Goal: Information Seeking & Learning: Check status

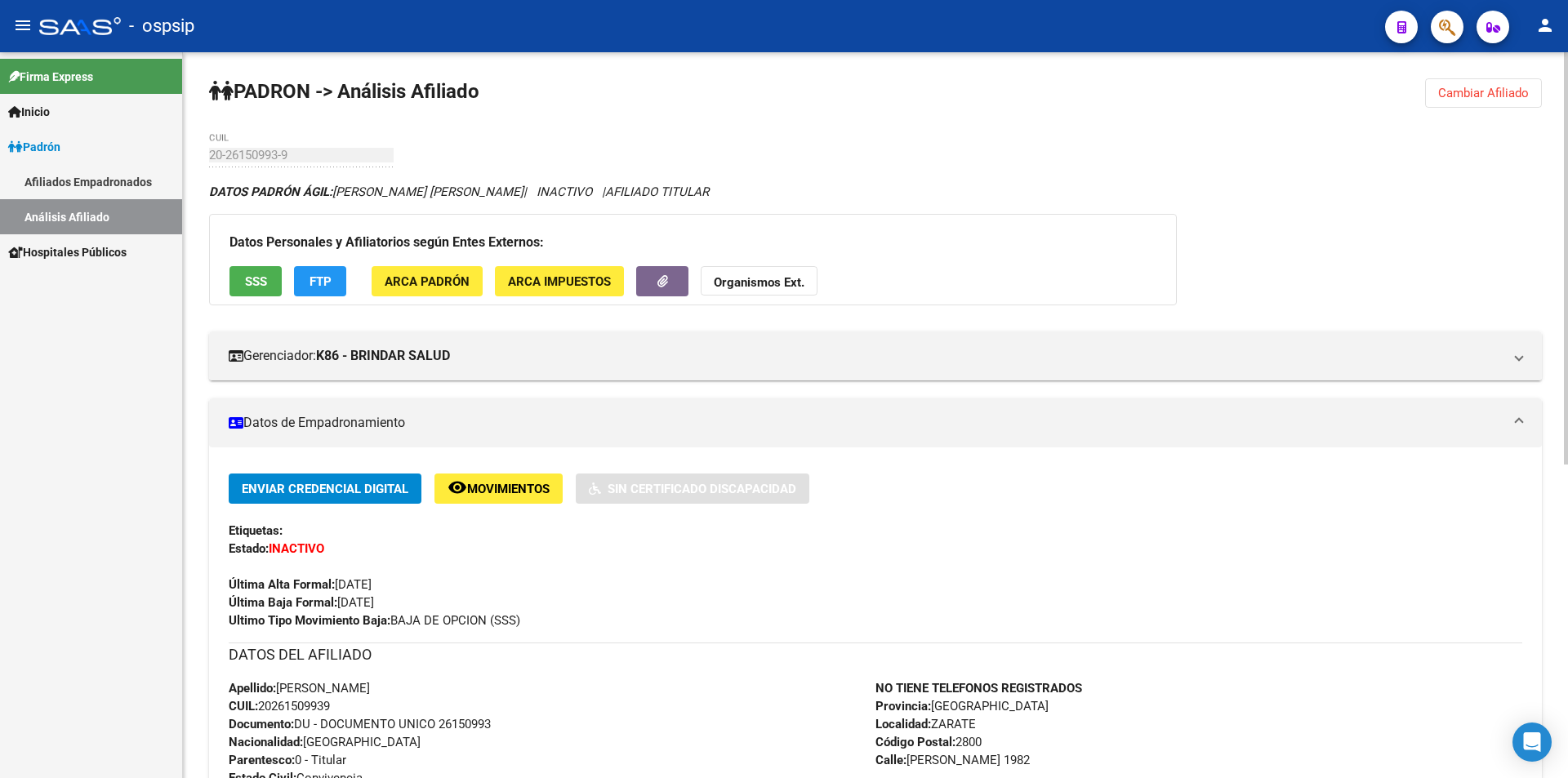
click at [1520, 101] on button "Cambiar Afiliado" at bounding box center [1483, 92] width 117 height 29
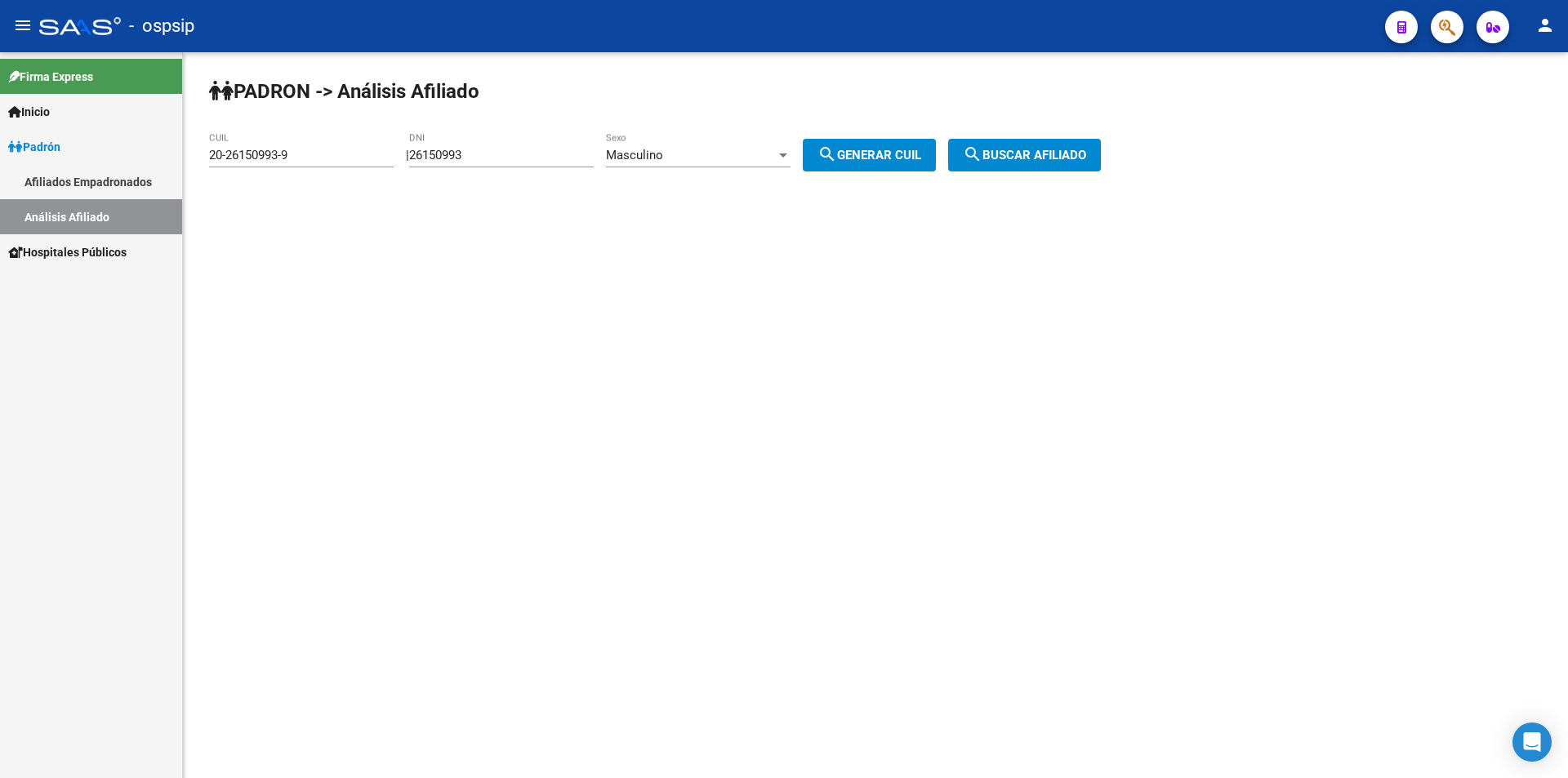
drag, startPoint x: 377, startPoint y: 170, endPoint x: 309, endPoint y: 162, distance: 68.5
click at [318, 162] on app-analisis-afiliado "[PERSON_NAME] -> Análisis Afiliado 20-26150993-9 CUIL | 26150993 DNI Masculino …" at bounding box center [661, 155] width 904 height 15
drag, startPoint x: 329, startPoint y: 162, endPoint x: 187, endPoint y: 156, distance: 142.1
click at [187, 156] on div "[PERSON_NAME] -> Análisis Afiliado 20-26150993-9 CUIL | DNI Masculino Sexo sear…" at bounding box center [875, 138] width 1385 height 171
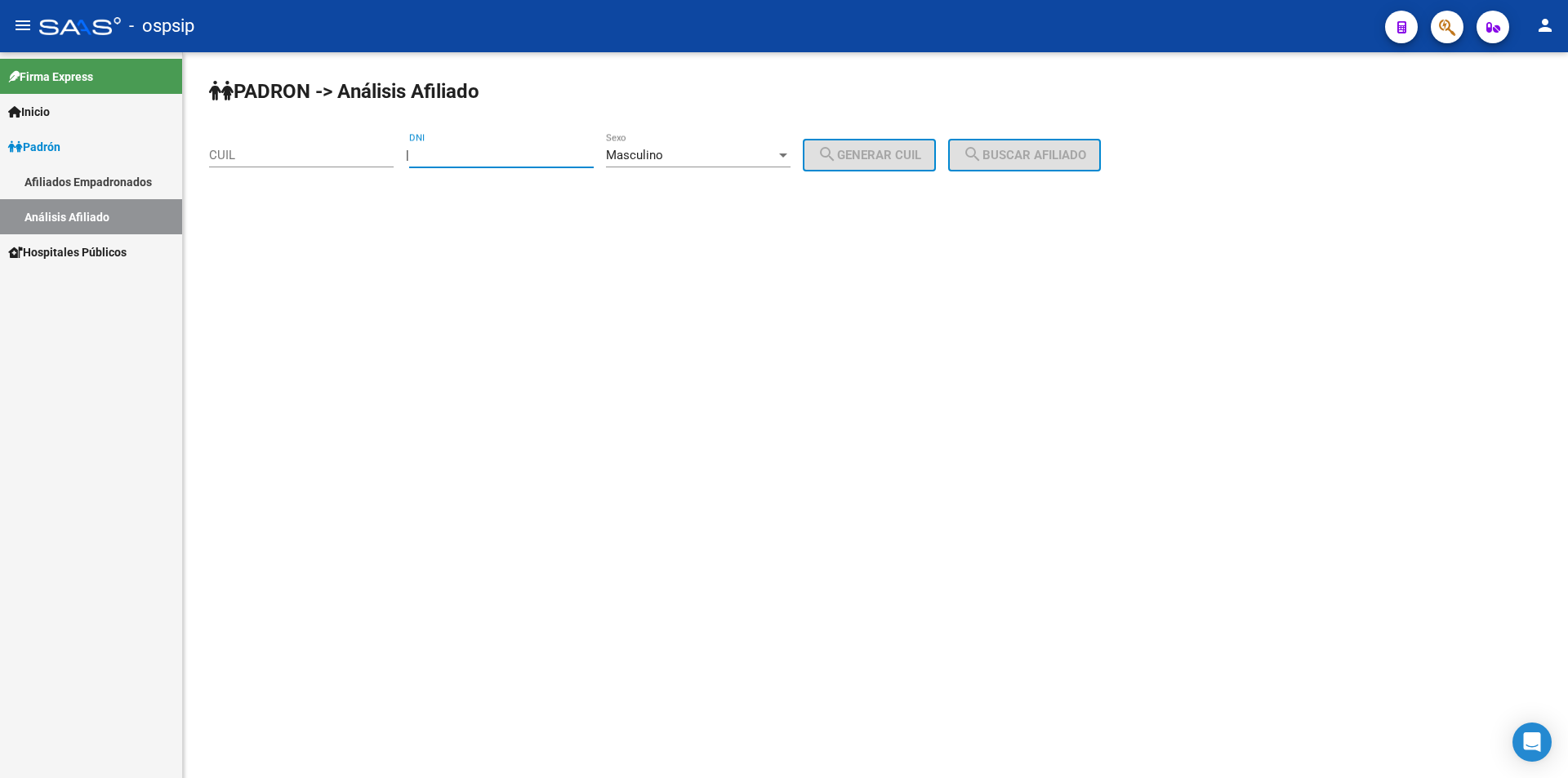
click at [508, 154] on input "DNI" at bounding box center [501, 155] width 185 height 15
type input "16839769"
drag, startPoint x: 928, startPoint y: 152, endPoint x: 1002, endPoint y: 152, distance: 74.0
click at [922, 152] on span "search Generar CUIL" at bounding box center [870, 155] width 104 height 15
type input "20-16839769-1"
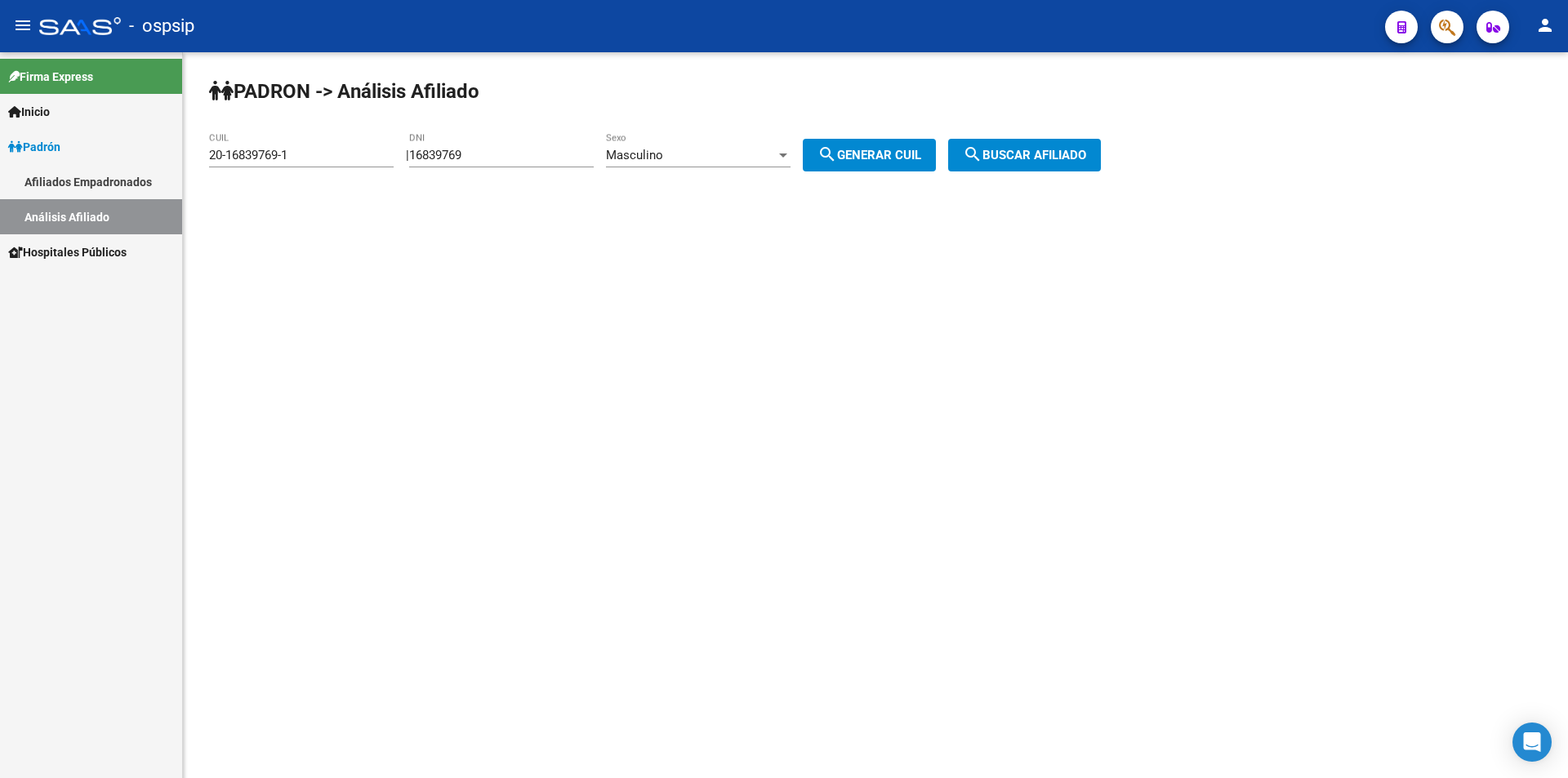
click at [1037, 147] on button "search Buscar afiliado" at bounding box center [1024, 154] width 153 height 33
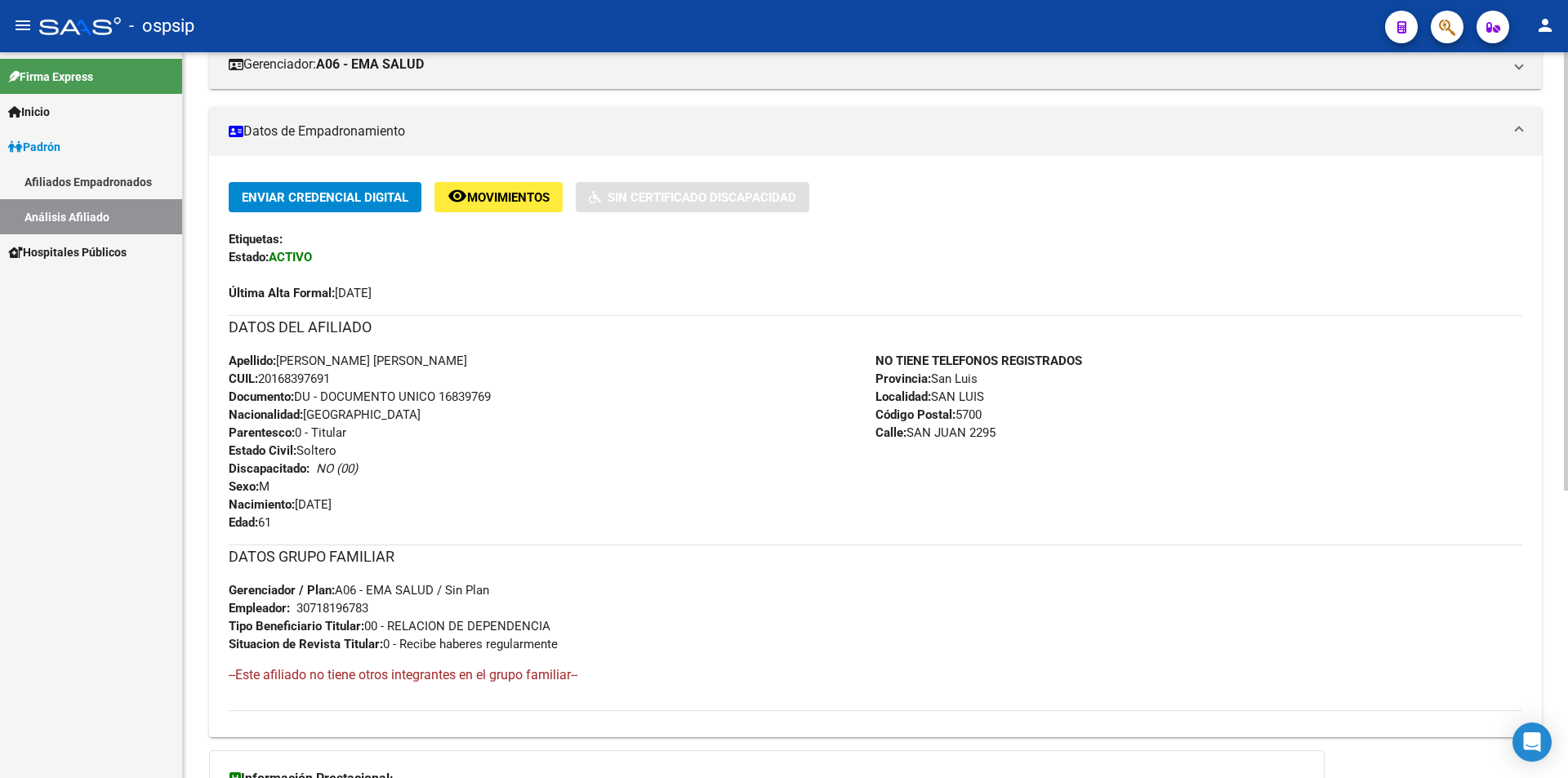
scroll to position [327, 0]
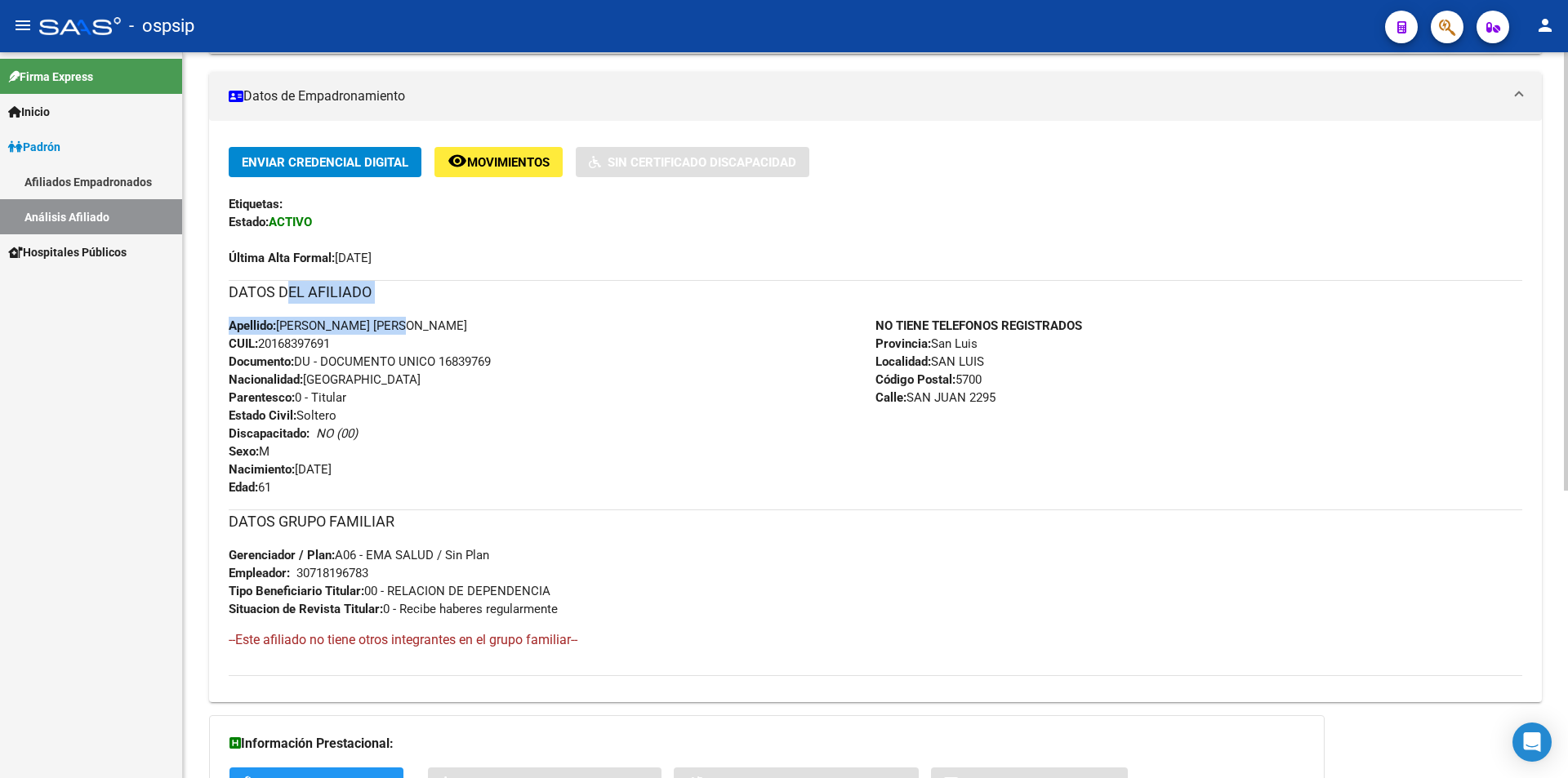
drag, startPoint x: 291, startPoint y: 316, endPoint x: 512, endPoint y: 330, distance: 221.4
click at [512, 330] on div "DATOS DEL AFILIADO Apellido: [PERSON_NAME] [PERSON_NAME] CUIL: 20168397691 Docu…" at bounding box center [875, 388] width 1294 height 217
click at [519, 333] on div "Apellido: [PERSON_NAME] [PERSON_NAME] CUIL: 20168397691 Documento: DU - DOCUMEN…" at bounding box center [552, 406] width 646 height 180
click at [526, 377] on div "Apellido: [PERSON_NAME] [PERSON_NAME] CUIL: 20168397691 Documento: DU - DOCUMEN…" at bounding box center [552, 406] width 646 height 180
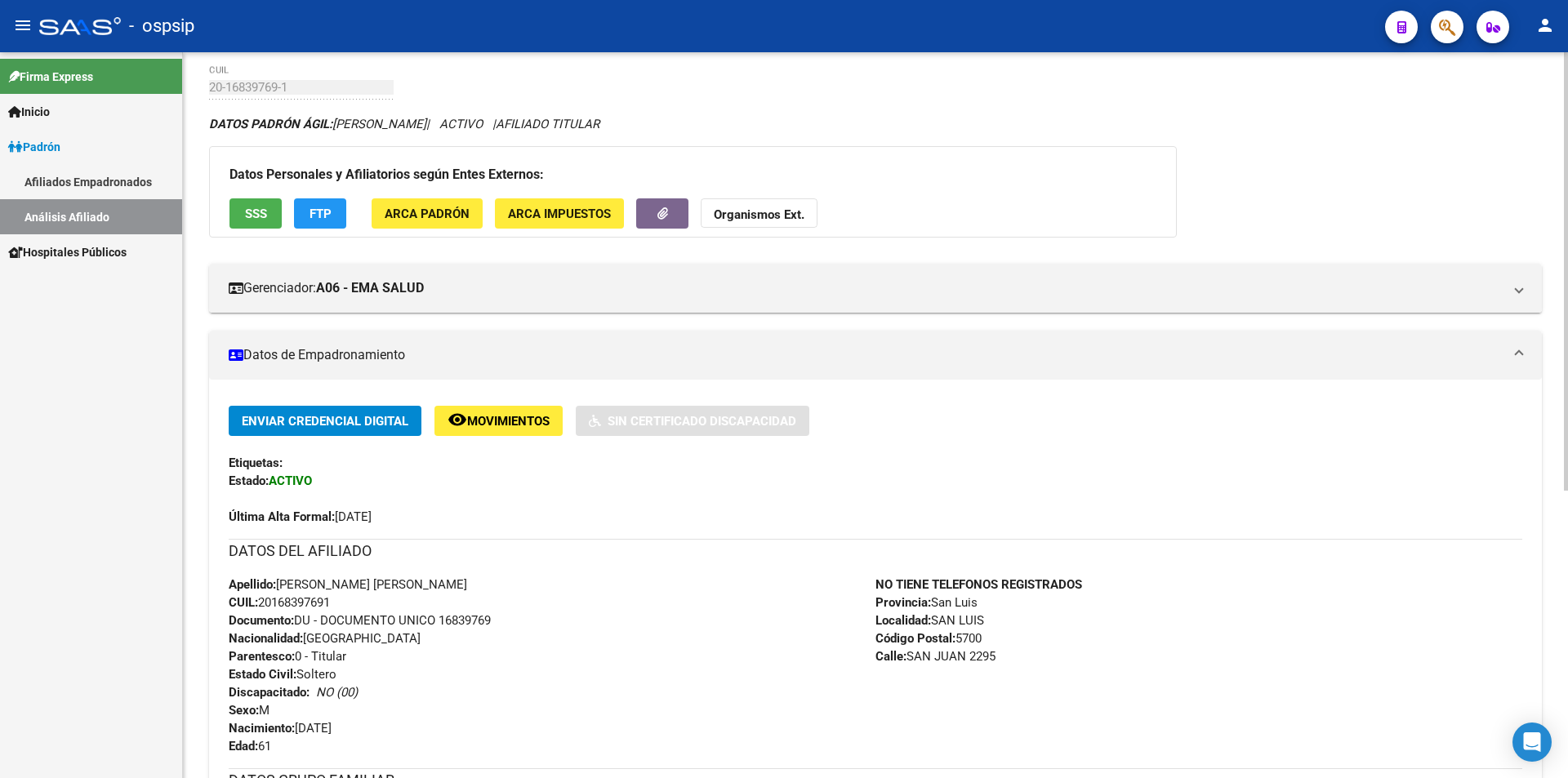
scroll to position [0, 0]
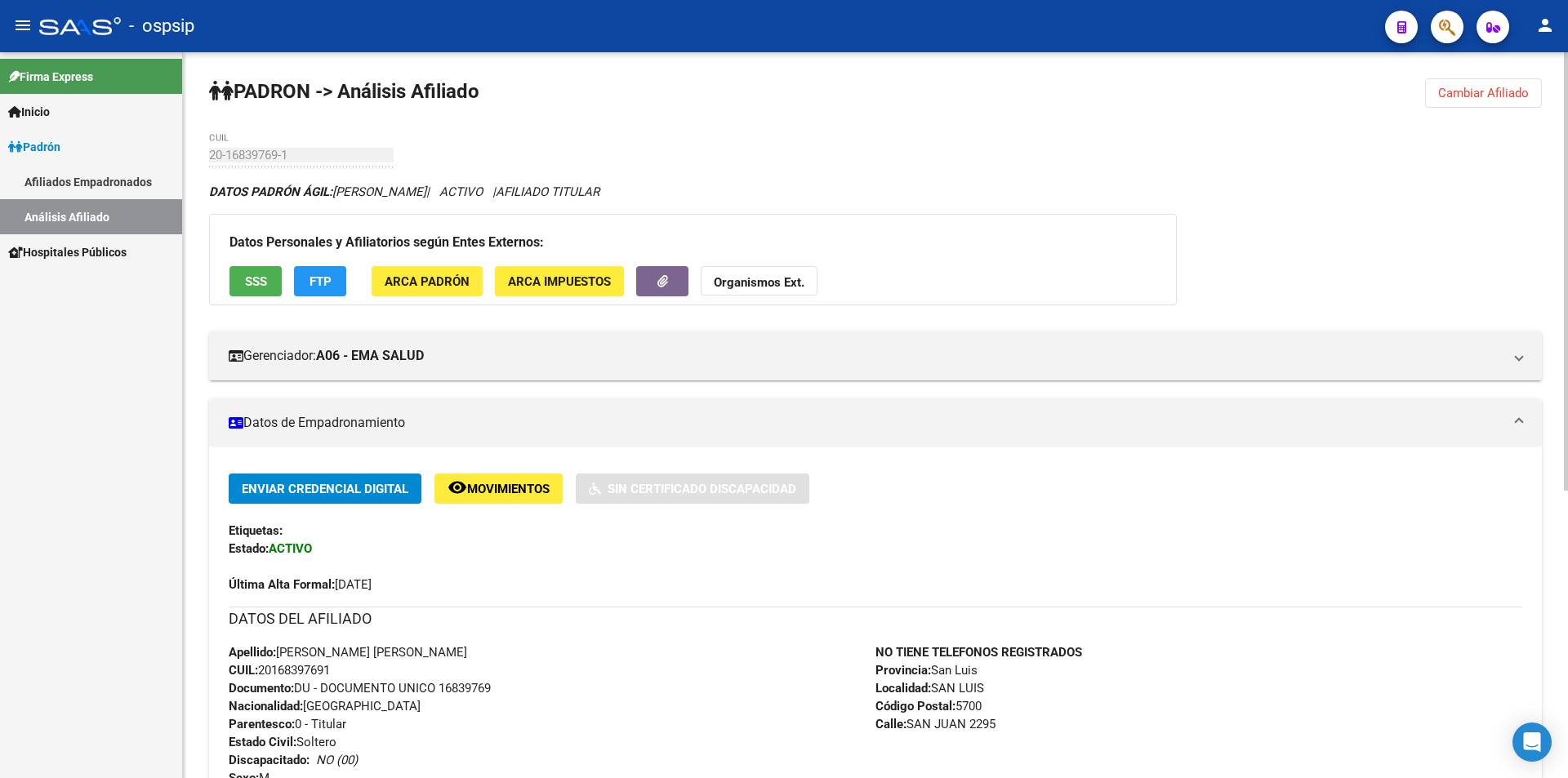
click at [1463, 98] on span "Cambiar Afiliado" at bounding box center [1483, 93] width 90 height 15
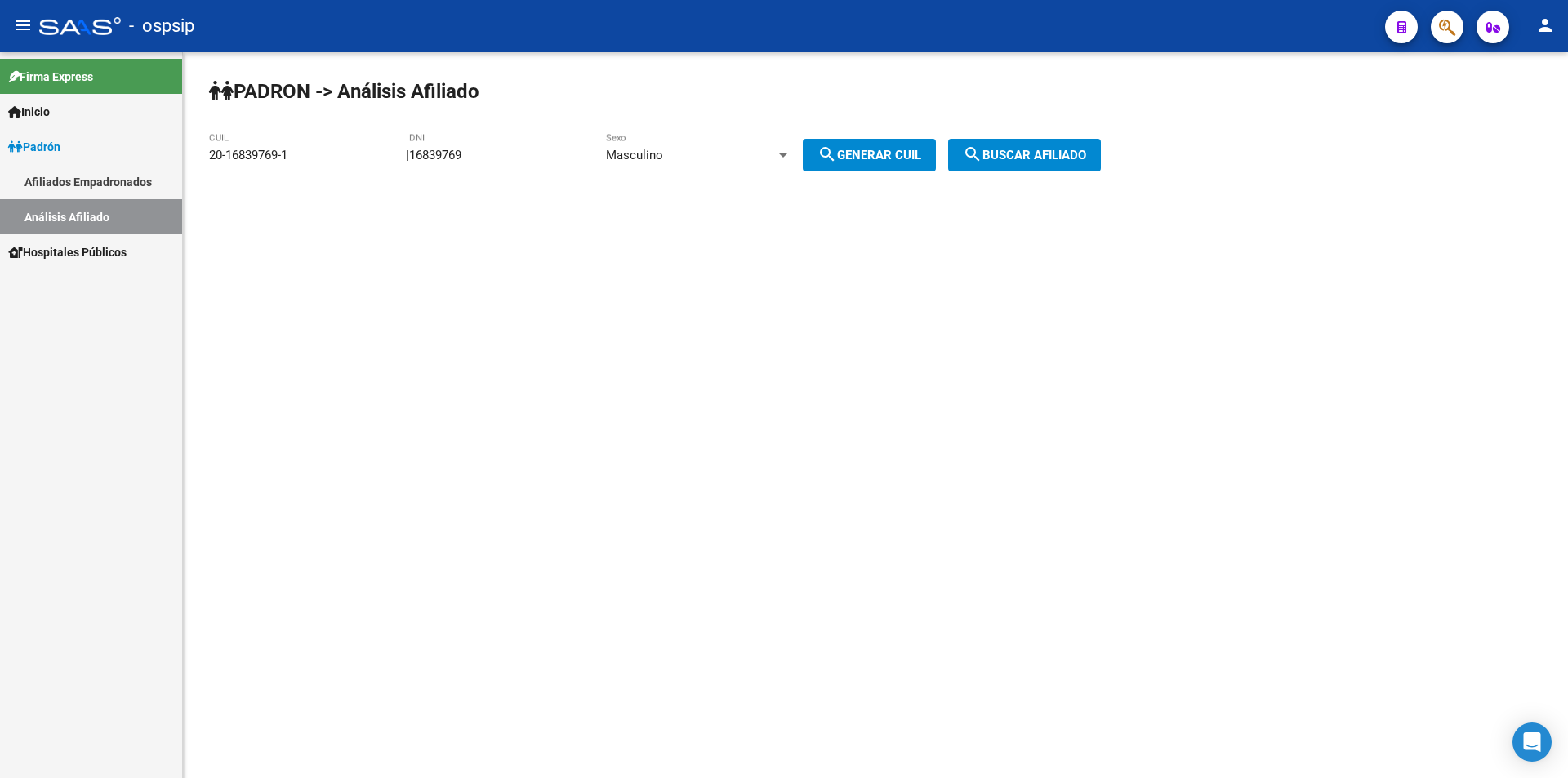
click at [630, 157] on span "Masculino" at bounding box center [634, 155] width 57 height 15
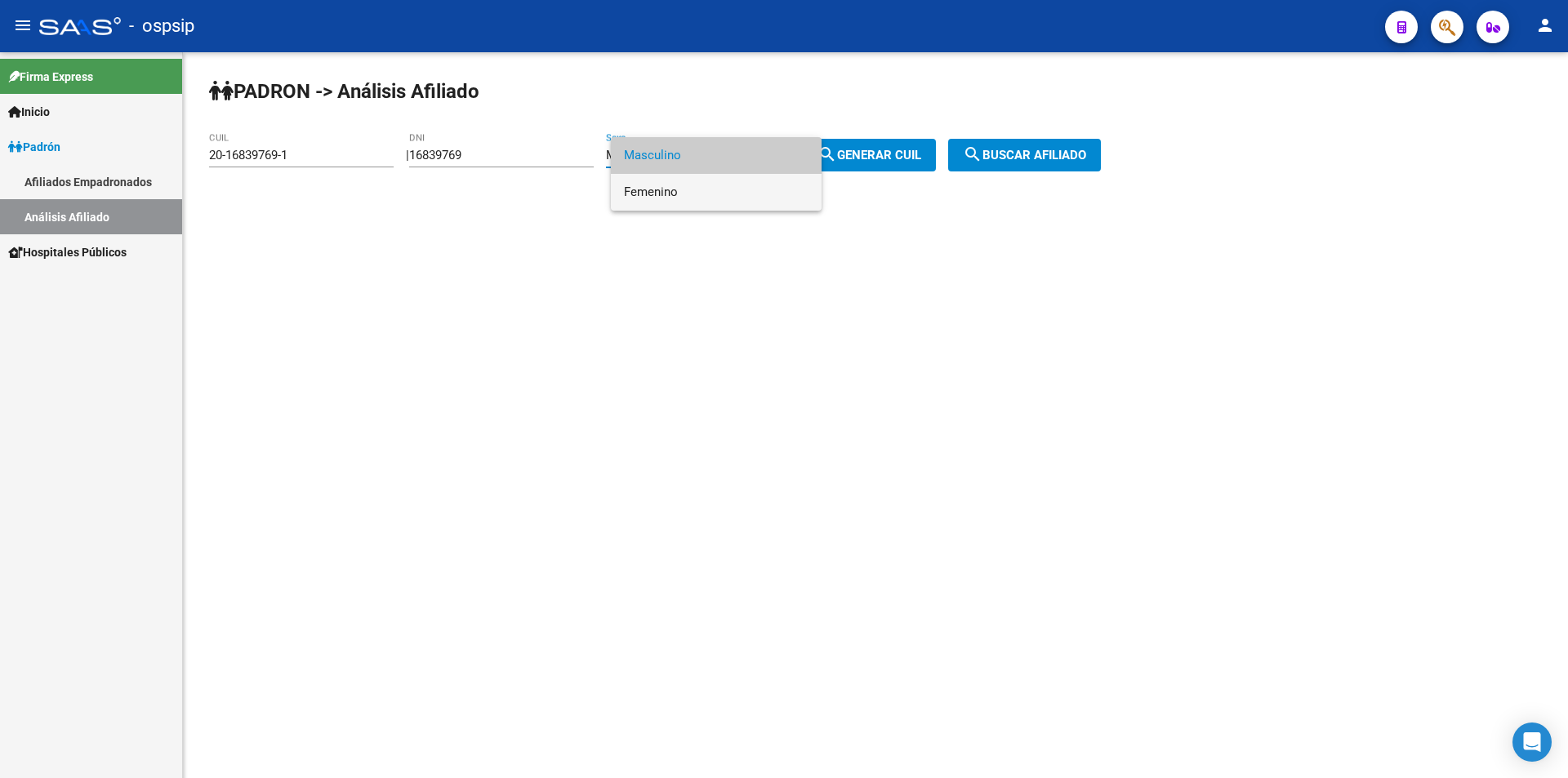
click at [687, 184] on span "Femenino" at bounding box center [716, 192] width 185 height 37
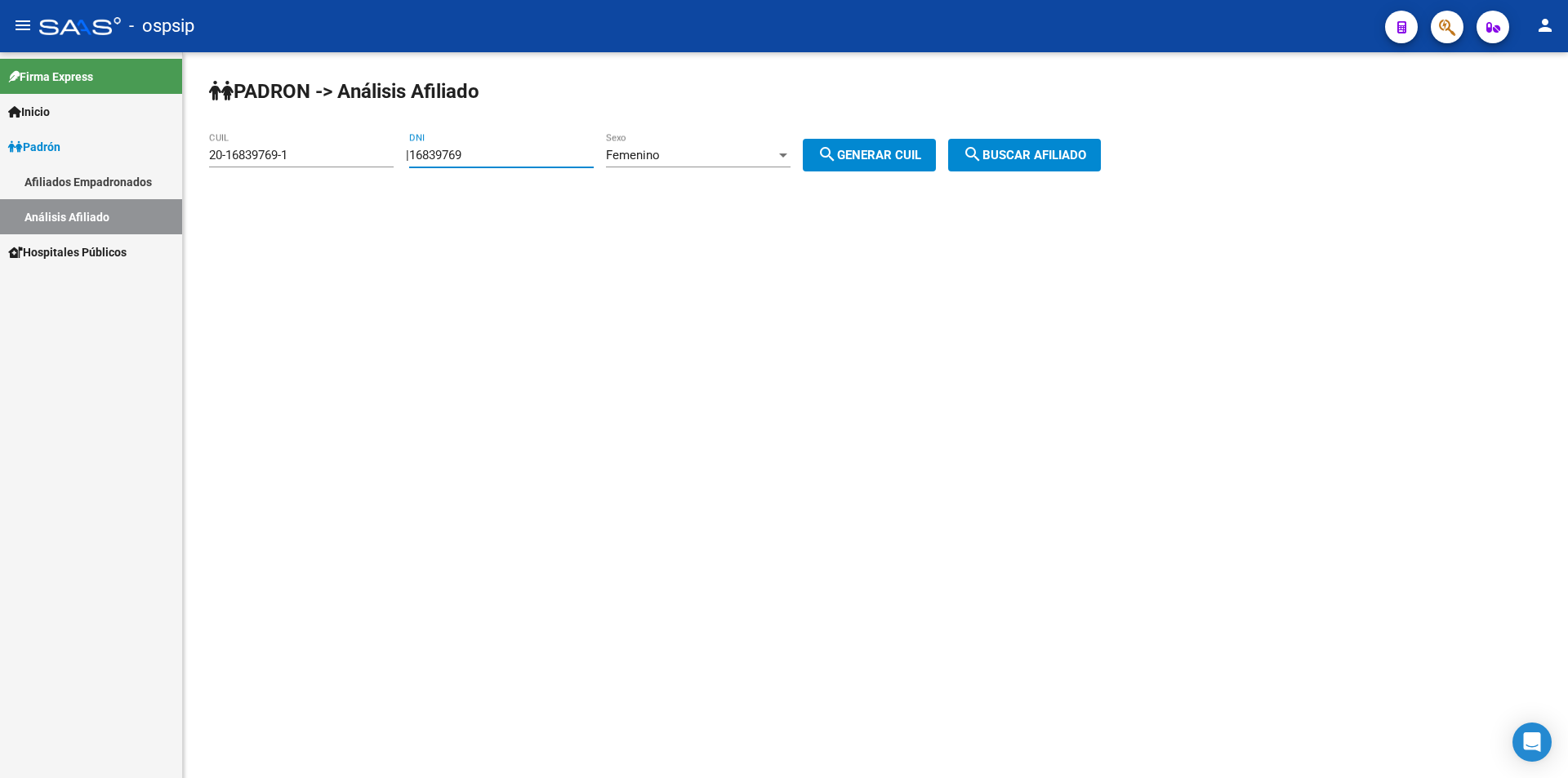
drag, startPoint x: 495, startPoint y: 154, endPoint x: 329, endPoint y: 165, distance: 166.4
click at [329, 162] on app-analisis-afiliado "[PERSON_NAME] -> Análisis Afiliado 20-16839769-1 CUIL | 16839769 DNI Femenino S…" at bounding box center [661, 155] width 904 height 15
drag, startPoint x: 300, startPoint y: 150, endPoint x: 172, endPoint y: 128, distance: 129.9
click at [153, 144] on mat-sidenav-container "Firma Express Inicio Calendario SSS Instructivos Contacto OS [PERSON_NAME] Afil…" at bounding box center [784, 414] width 1568 height 726
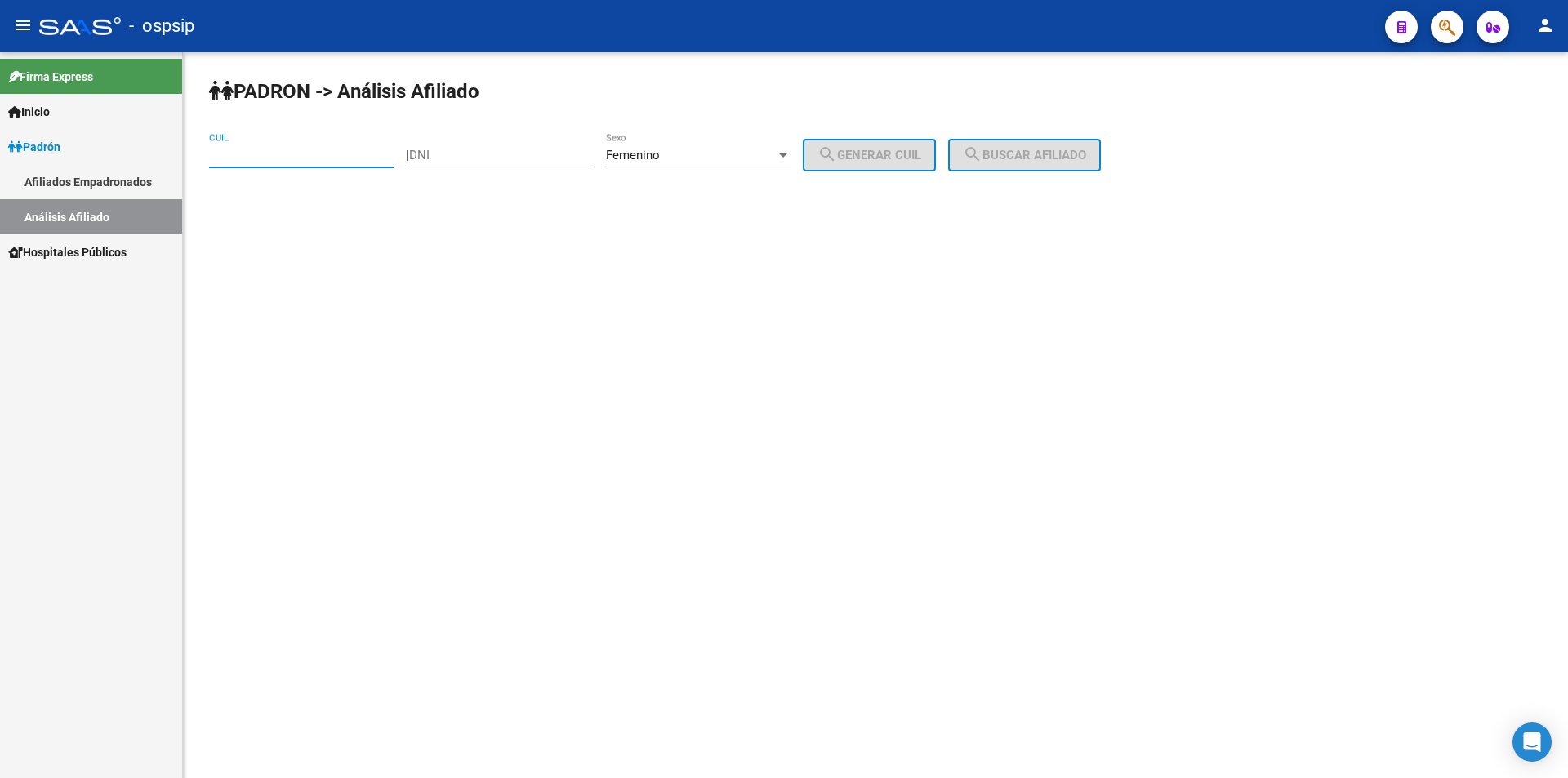
click at [484, 150] on input "DNI" at bounding box center [501, 155] width 185 height 15
type input "13703896"
drag, startPoint x: 855, startPoint y: 153, endPoint x: 910, endPoint y: 143, distance: 55.9
click at [864, 150] on span "search Generar CUIL" at bounding box center [870, 155] width 104 height 15
type input "27-13703896-5"
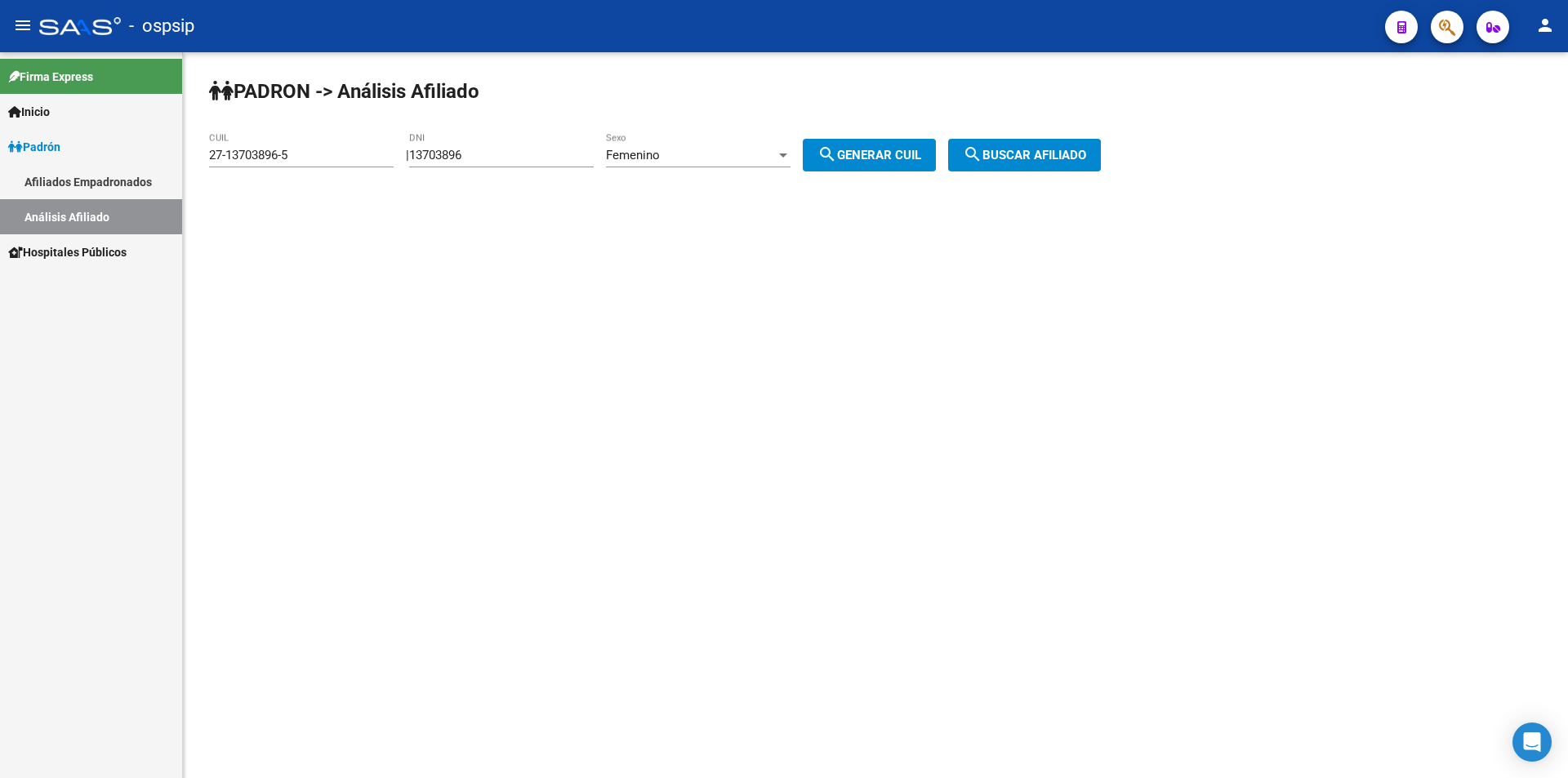
click at [983, 150] on mat-icon "search" at bounding box center [972, 154] width 20 height 20
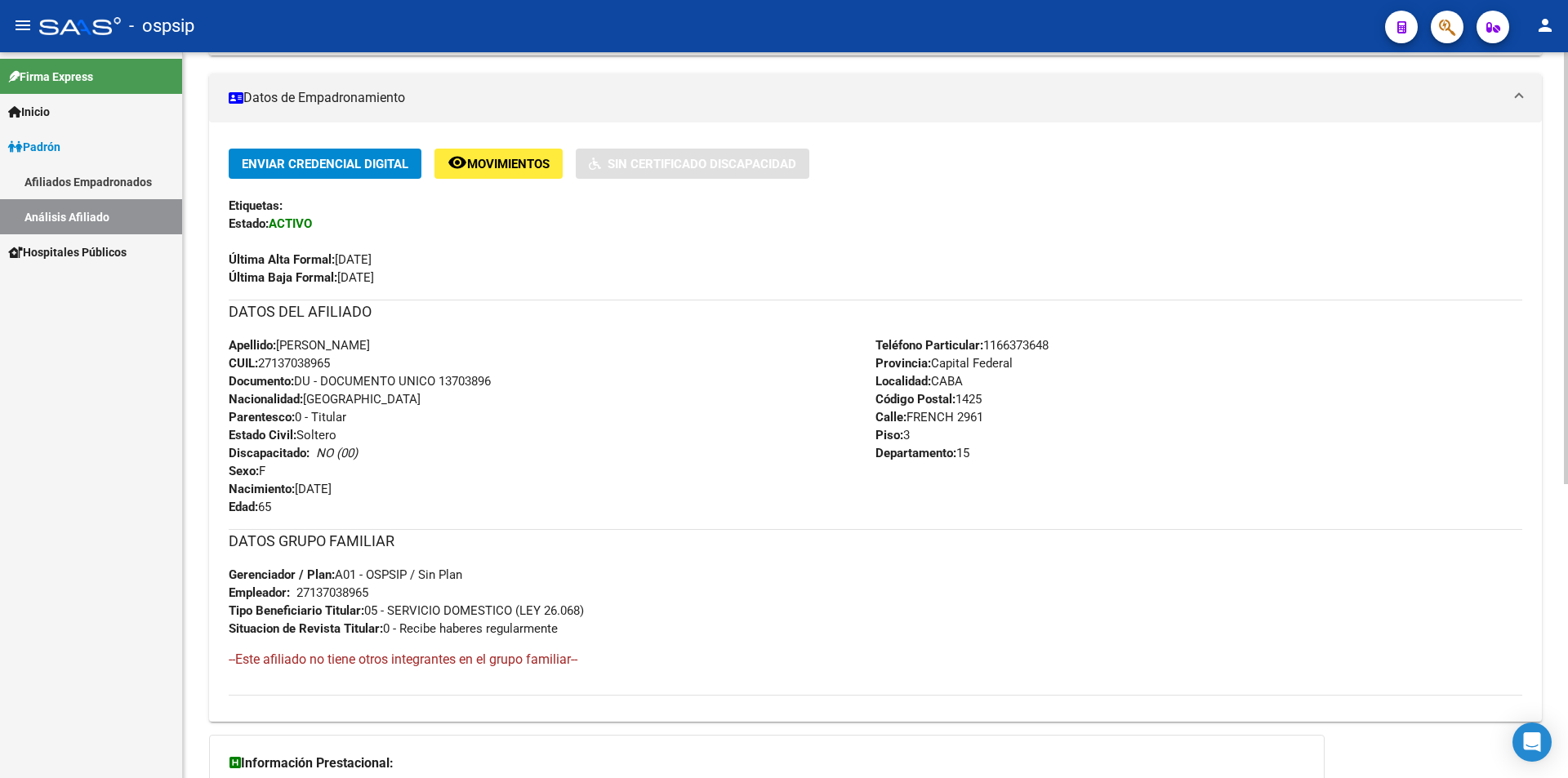
scroll to position [327, 0]
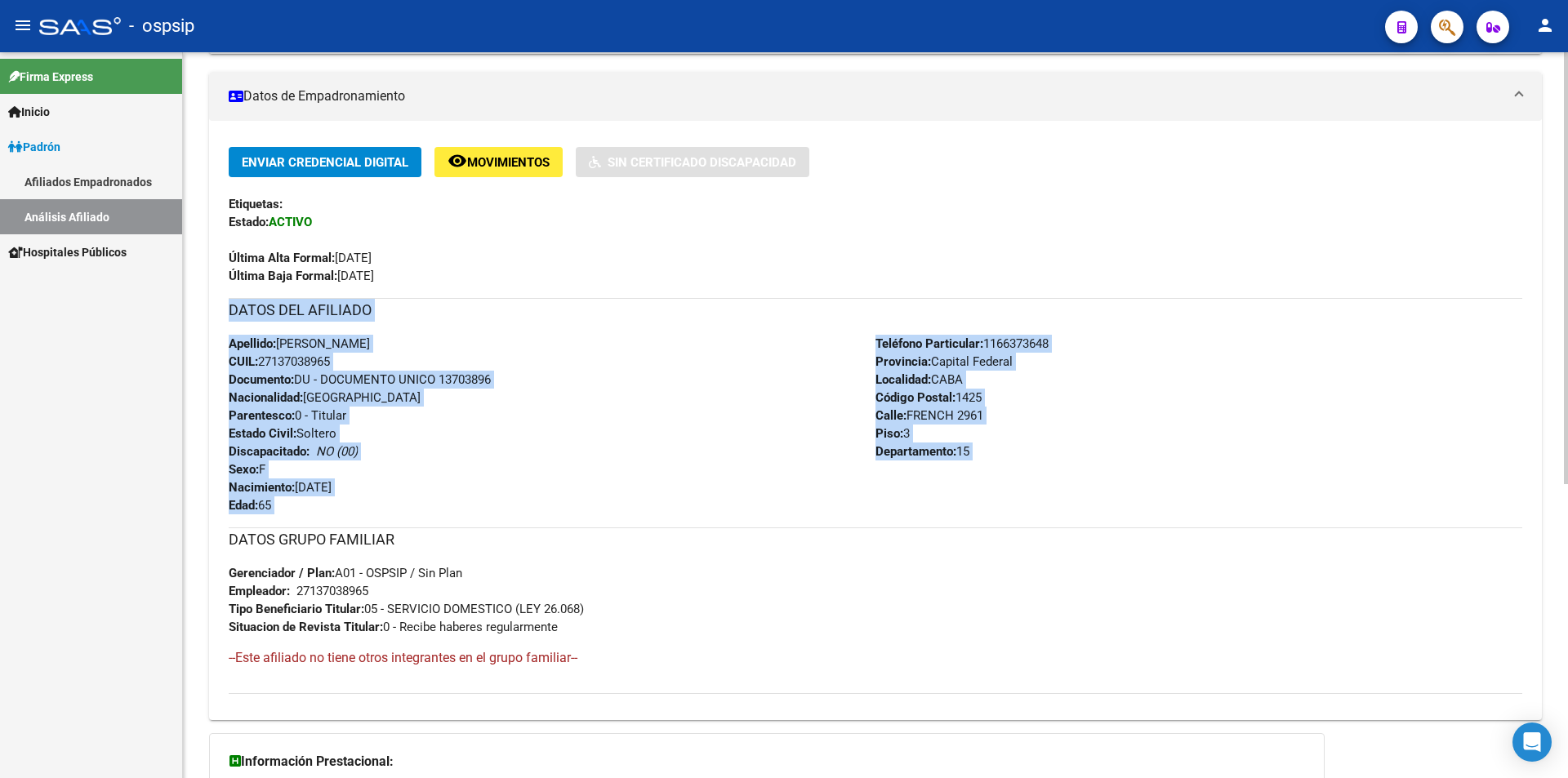
drag, startPoint x: 333, startPoint y: 519, endPoint x: 221, endPoint y: 300, distance: 246.0
click at [221, 300] on div "Enviar Credencial Digital remove_red_eye Movimientos Sin Certificado Discapacid…" at bounding box center [875, 427] width 1333 height 560
click at [558, 416] on div "Apellido: [PERSON_NAME] CUIL: 27137038965 Documento: DU - DOCUMENTO UNICO 13703…" at bounding box center [552, 424] width 646 height 180
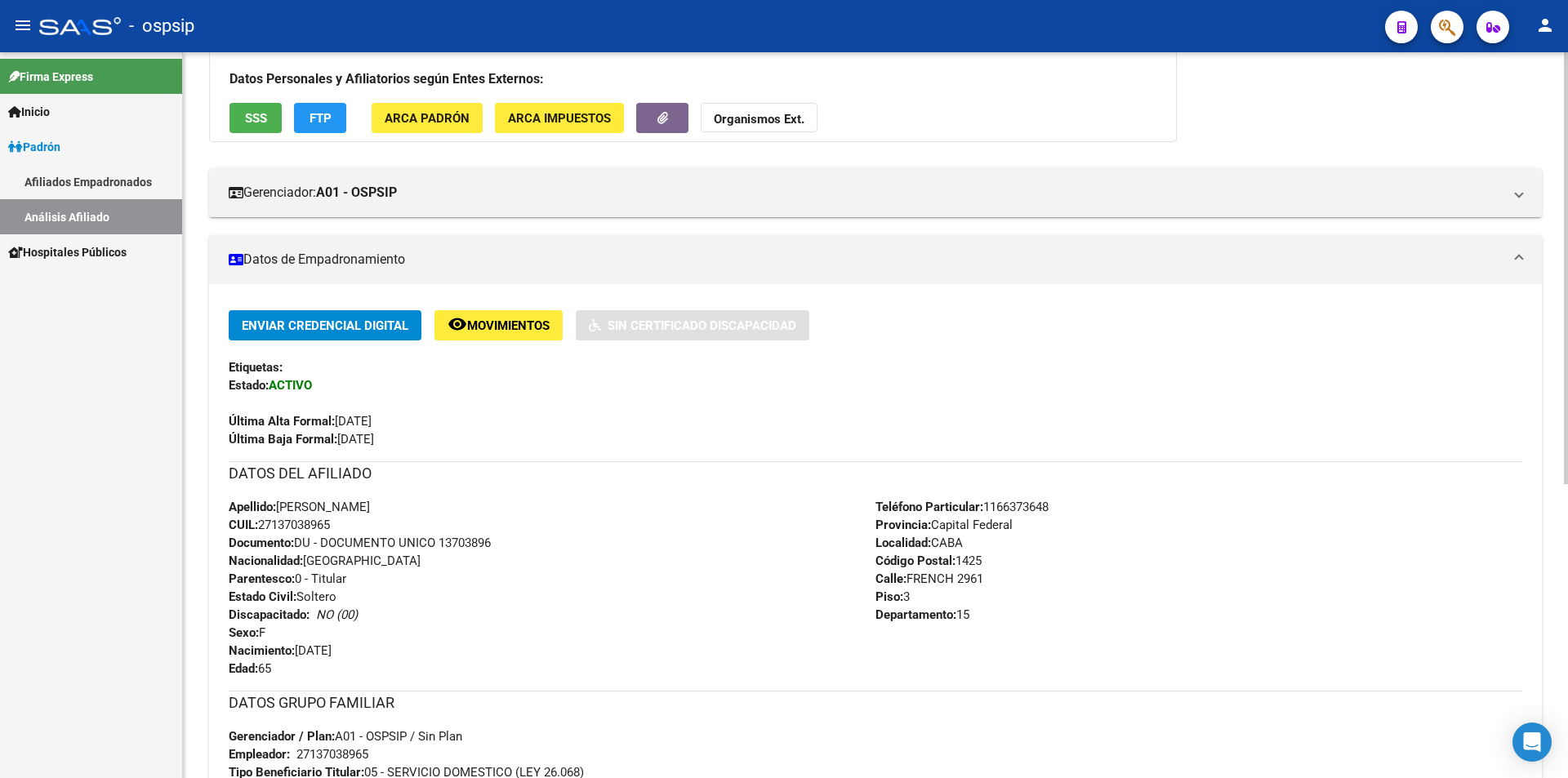
scroll to position [0, 0]
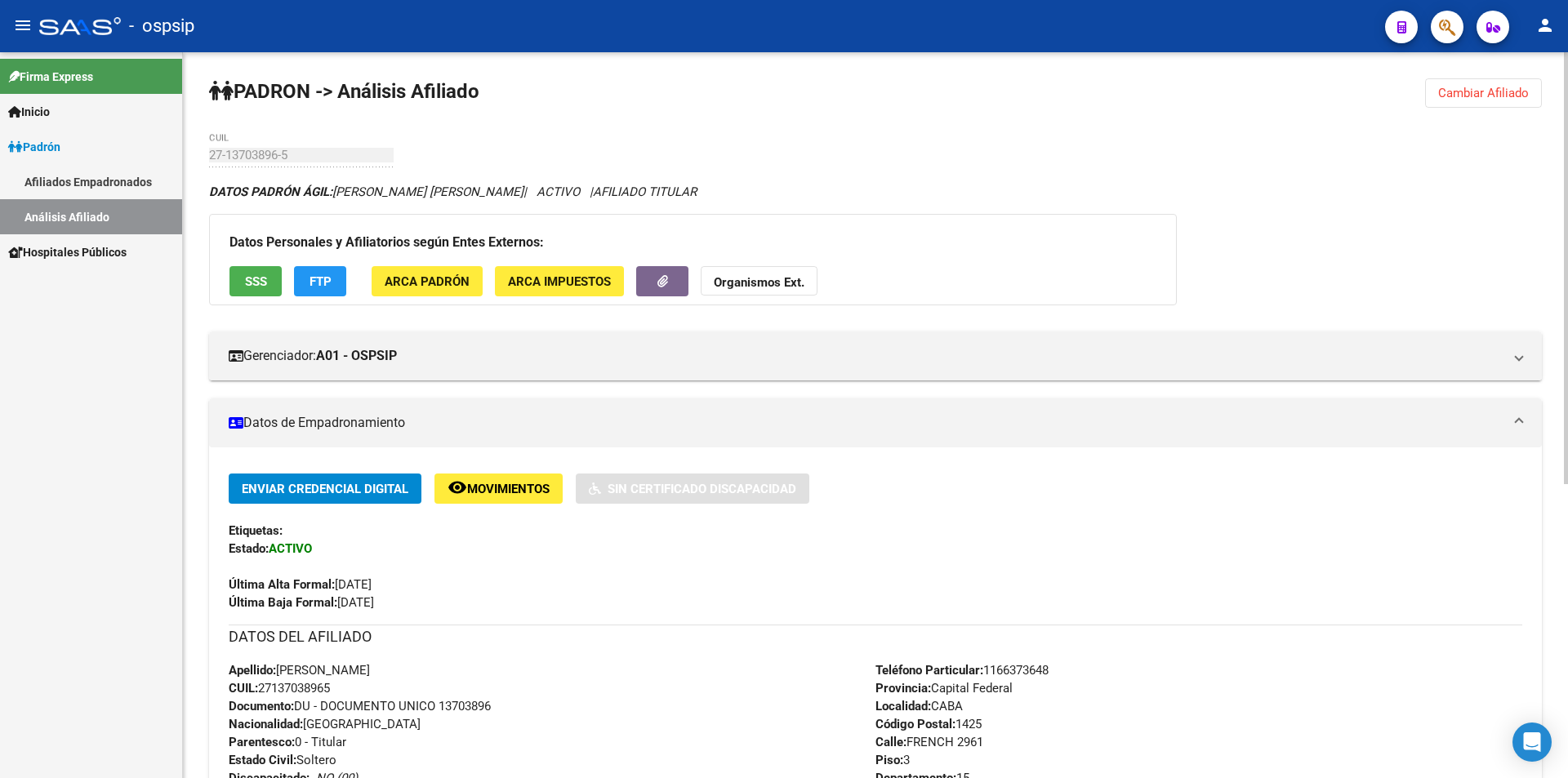
drag, startPoint x: 1413, startPoint y: 94, endPoint x: 1438, endPoint y: 89, distance: 25.5
click at [1421, 93] on div "[PERSON_NAME] -> Análisis Afiliado Cambiar Afiliado 27-13703896-5 CUIL DATOS [P…" at bounding box center [875, 661] width 1385 height 1220
click at [1441, 89] on span "Cambiar Afiliado" at bounding box center [1483, 93] width 90 height 15
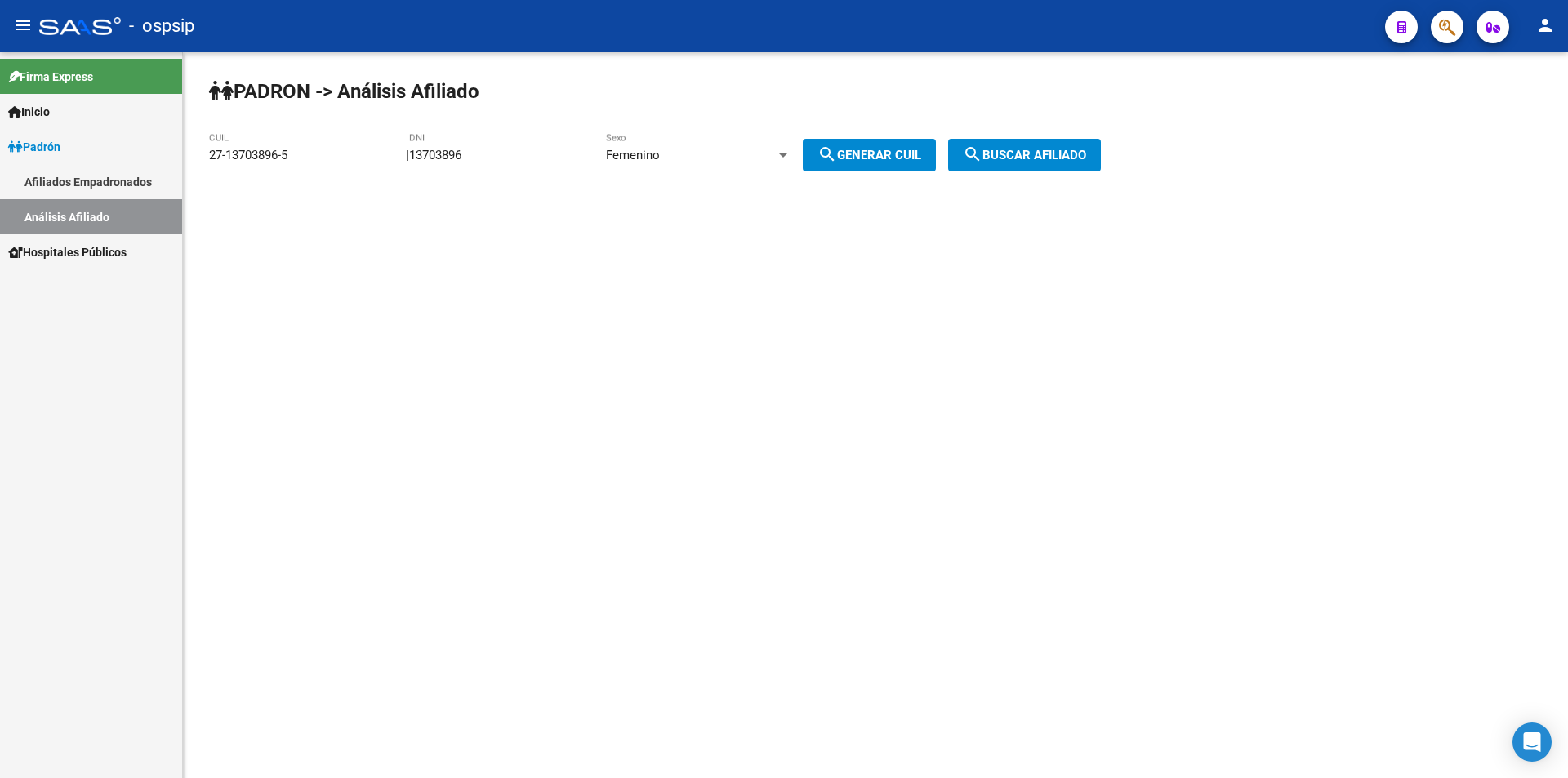
click at [768, 144] on div "Femenino Sexo" at bounding box center [698, 149] width 185 height 35
click at [717, 104] on span "Masculino" at bounding box center [716, 119] width 185 height 37
drag, startPoint x: 531, startPoint y: 154, endPoint x: 279, endPoint y: 132, distance: 253.0
click at [281, 148] on app-analisis-afiliado "[PERSON_NAME] -> Análisis Afiliado 27-13703896-5 CUIL | 13703896 DNI Masculino …" at bounding box center [661, 155] width 904 height 15
drag, startPoint x: 315, startPoint y: 160, endPoint x: 92, endPoint y: 166, distance: 223.1
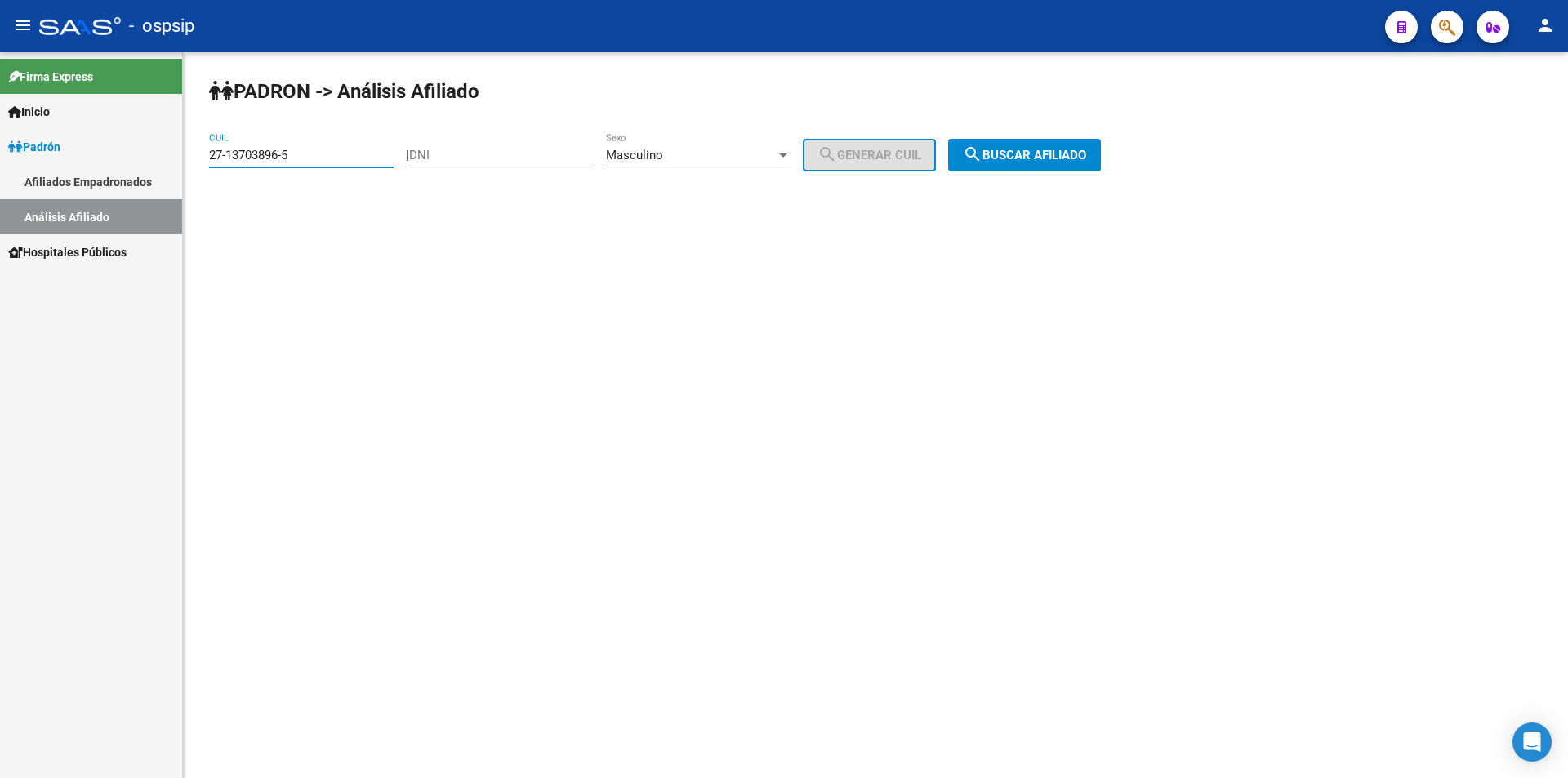
click at [92, 166] on mat-sidenav-container "Firma Express Inicio Calendario SSS Instructivos Contacto OS [PERSON_NAME] Afil…" at bounding box center [784, 414] width 1568 height 726
click at [518, 155] on input "DNI" at bounding box center [501, 155] width 185 height 15
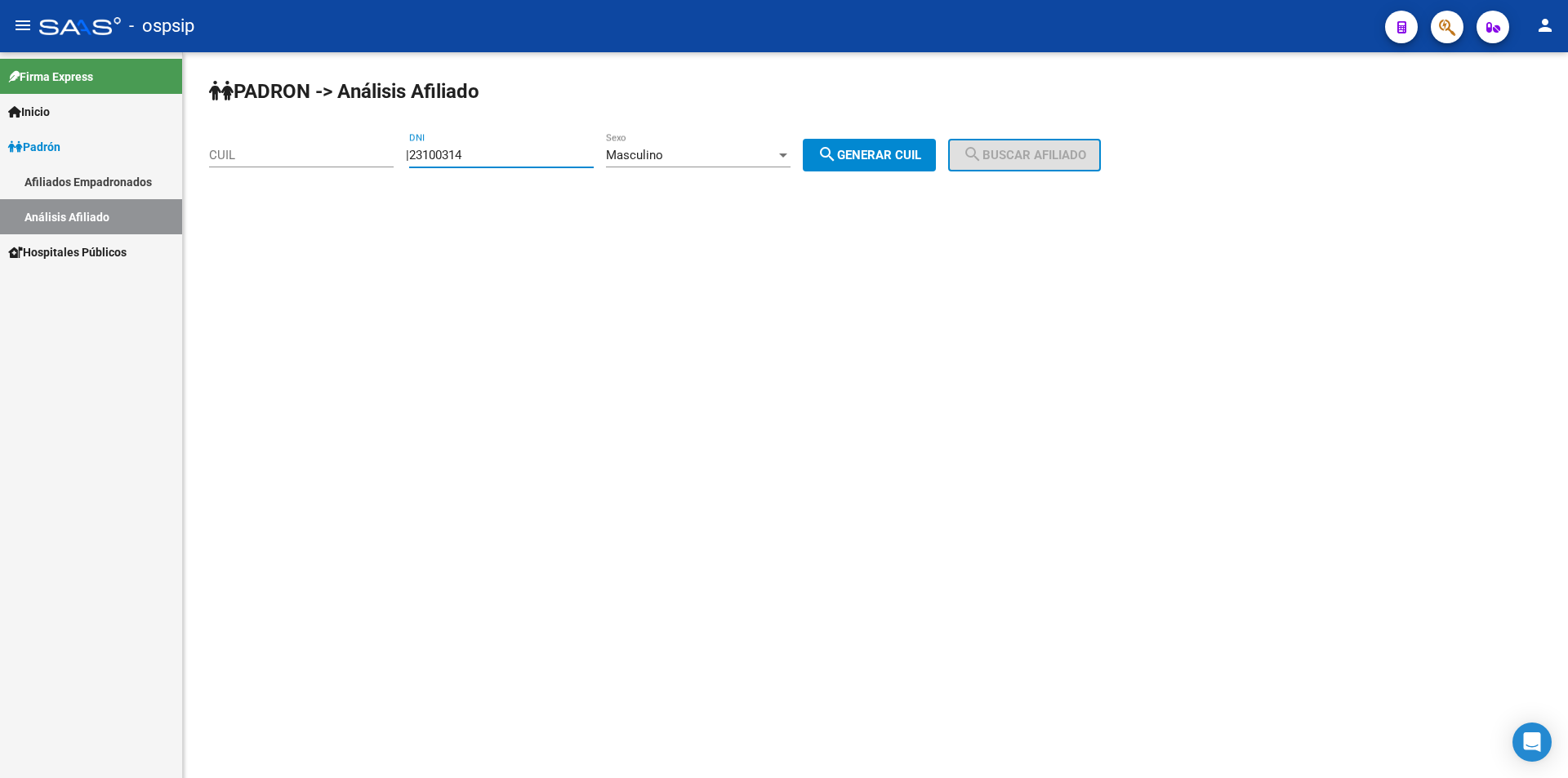
type input "23100314"
drag, startPoint x: 909, startPoint y: 158, endPoint x: 1030, endPoint y: 158, distance: 121.0
click at [910, 158] on span "search Generar CUIL" at bounding box center [870, 155] width 104 height 15
type input "20-23100314-3"
click at [1051, 155] on span "search Buscar afiliado" at bounding box center [1024, 155] width 123 height 15
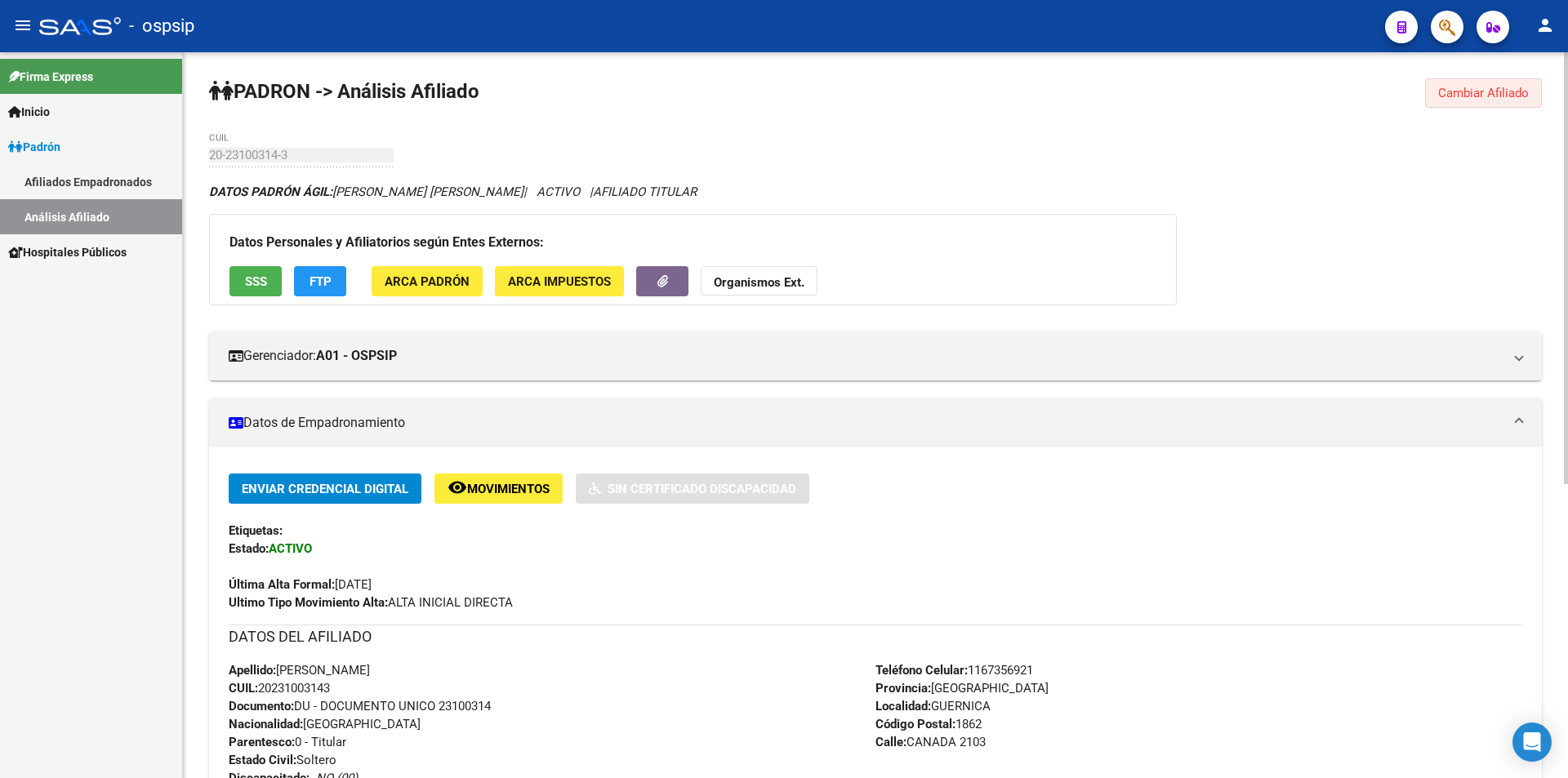
click at [1523, 82] on button "Cambiar Afiliado" at bounding box center [1483, 92] width 117 height 29
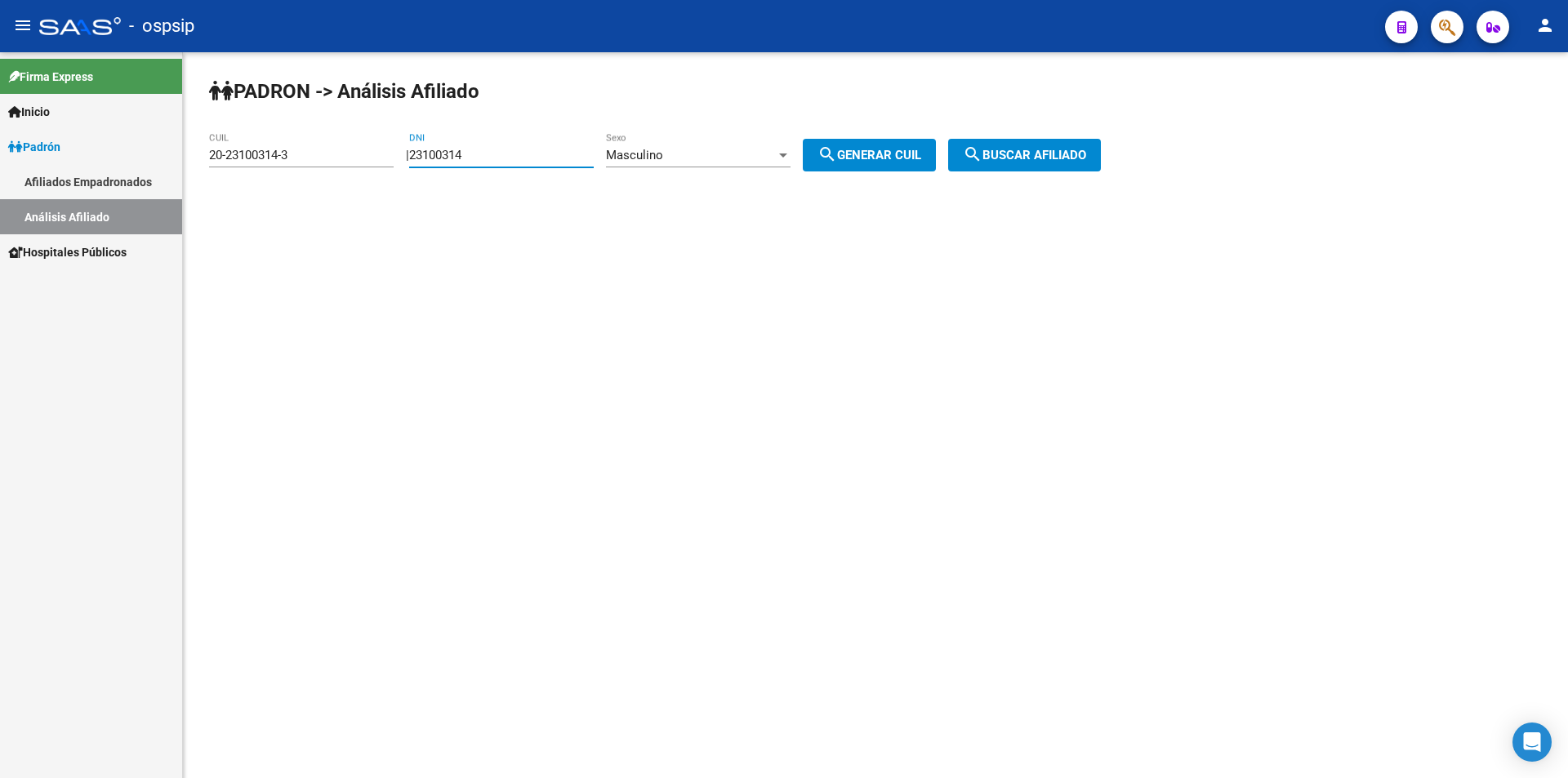
drag, startPoint x: 482, startPoint y: 144, endPoint x: 400, endPoint y: 129, distance: 83.4
click at [400, 129] on div "PADRON -> Análisis Afiliado 20-23100314-3 CUIL | 23100314 DNI Masculino Sexo se…" at bounding box center [875, 138] width 1385 height 171
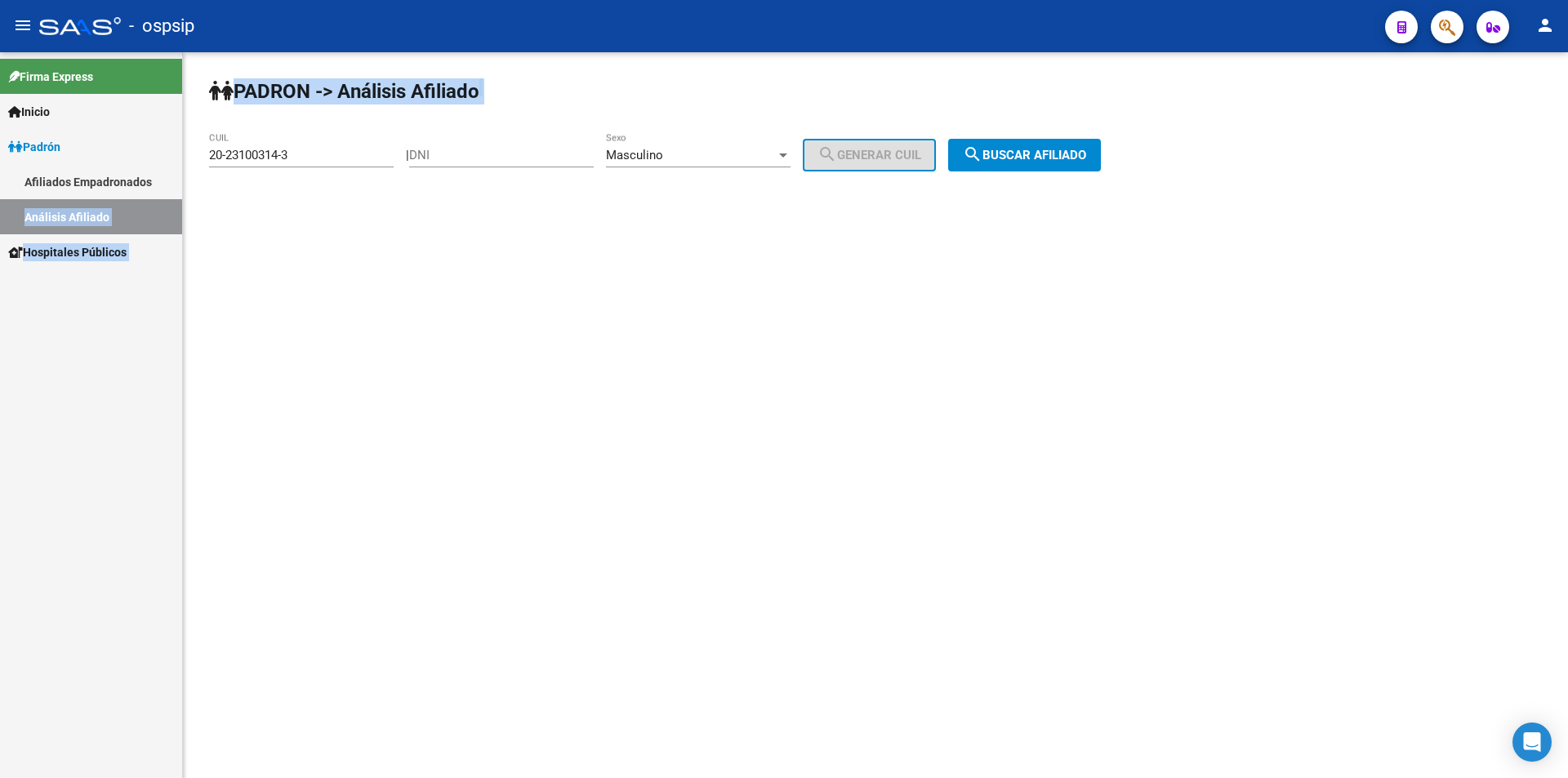
drag, startPoint x: 338, startPoint y: 147, endPoint x: 180, endPoint y: 167, distance: 159.3
click at [180, 167] on mat-sidenav-container "Firma Express Inicio Calendario SSS Instructivos Contacto OS [PERSON_NAME] Afil…" at bounding box center [784, 414] width 1568 height 726
click at [298, 143] on div "20-23100314-3 CUIL" at bounding box center [302, 149] width 185 height 35
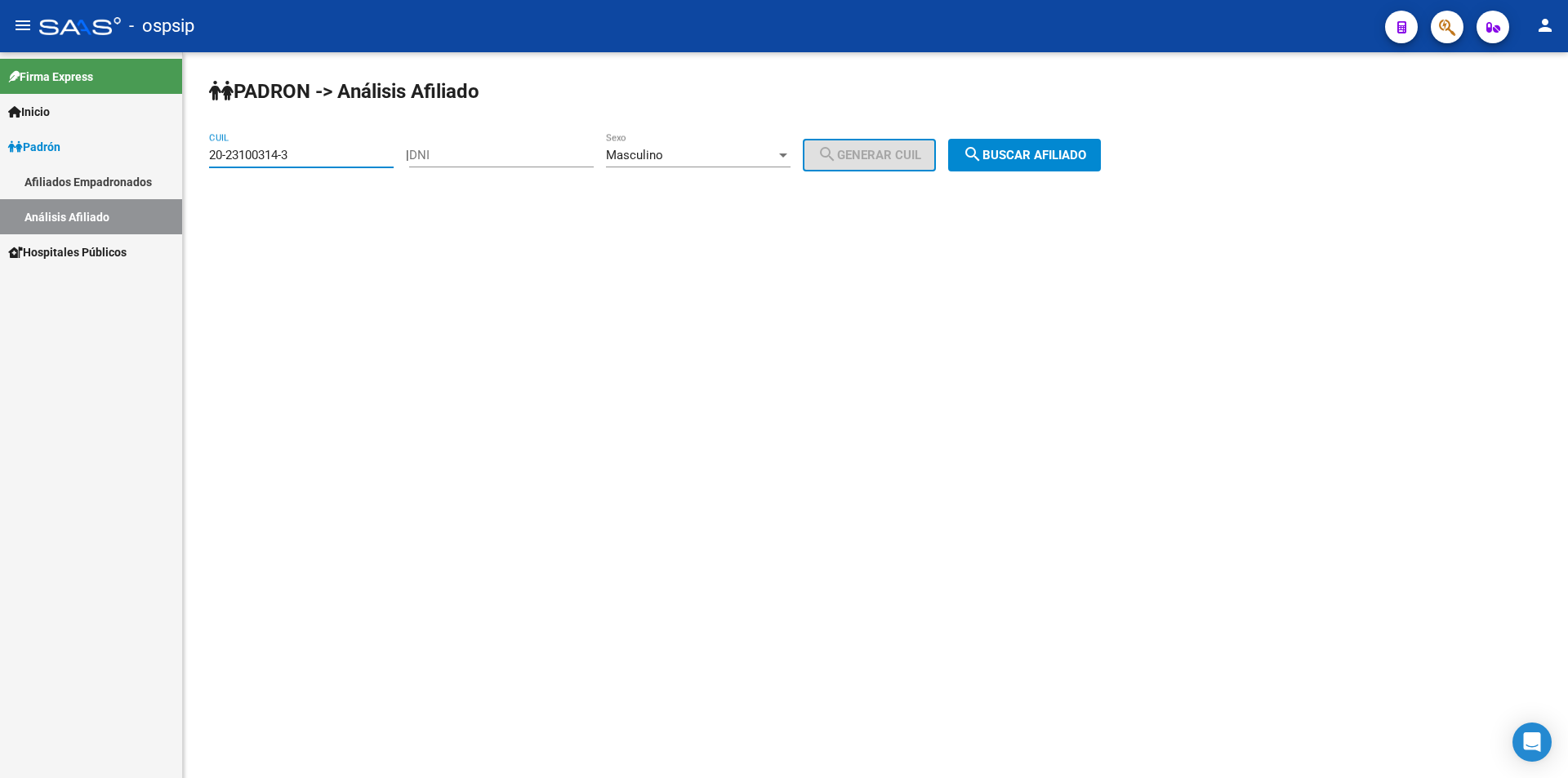
drag, startPoint x: 308, startPoint y: 151, endPoint x: 84, endPoint y: 156, distance: 224.1
click at [84, 156] on mat-sidenav-container "Firma Express Inicio Calendario SSS Instructivos Contacto OS [PERSON_NAME] Afil…" at bounding box center [784, 414] width 1568 height 726
